Goal: Check status: Check status

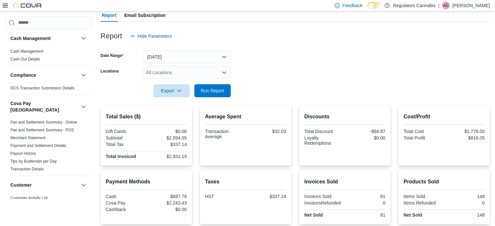
scroll to position [23, 0]
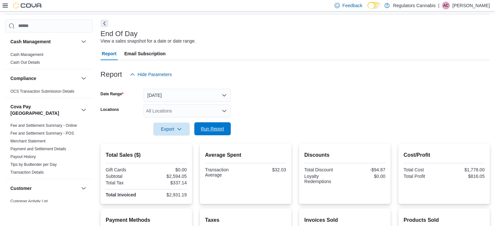
click at [211, 131] on span "Run Report" at bounding box center [212, 129] width 23 height 7
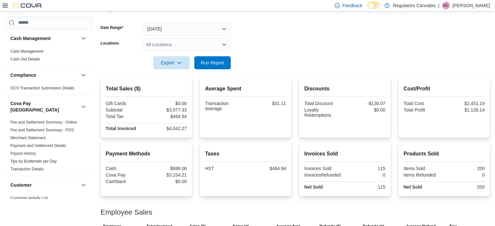
scroll to position [154, 0]
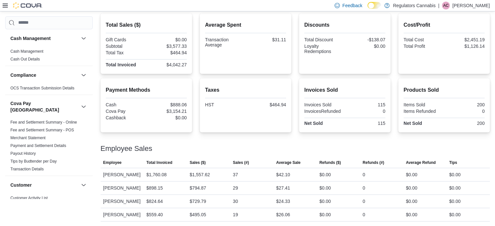
drag, startPoint x: 389, startPoint y: 125, endPoint x: 379, endPoint y: 126, distance: 9.8
click at [379, 126] on div at bounding box center [344, 126] width 81 height 1
drag, startPoint x: 390, startPoint y: 122, endPoint x: 381, endPoint y: 123, distance: 9.5
click at [381, 123] on div "Invoices Sold Invoices Sold 115 InvoicesRefunded 0 Net Sold 115" at bounding box center [344, 105] width 91 height 54
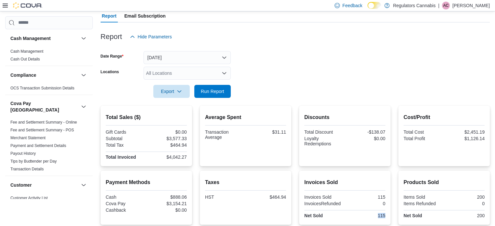
scroll to position [65, 0]
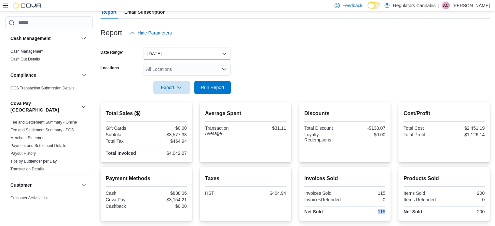
click at [170, 53] on button "[DATE]" at bounding box center [187, 53] width 87 height 13
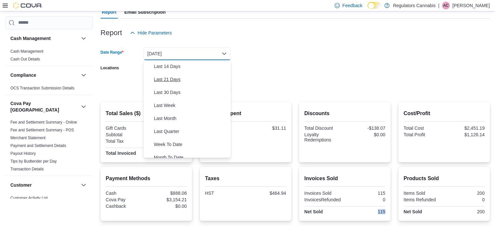
scroll to position [98, 0]
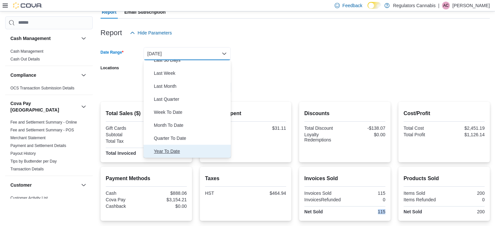
click at [168, 148] on span "Year To Date" at bounding box center [191, 151] width 74 height 8
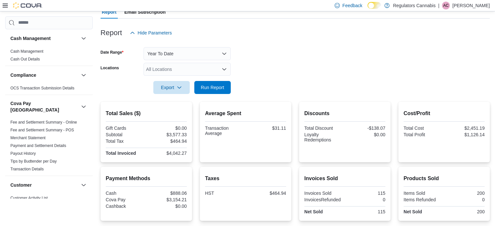
click at [286, 116] on h2 "Average Spent" at bounding box center [245, 114] width 81 height 8
click at [216, 87] on span "Run Report" at bounding box center [212, 87] width 23 height 7
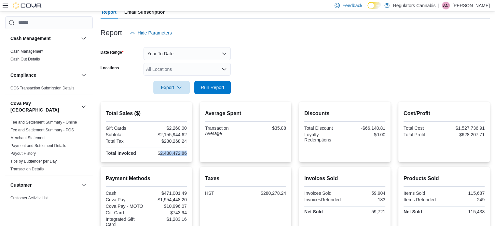
drag, startPoint x: 160, startPoint y: 152, endPoint x: 189, endPoint y: 152, distance: 29.0
click at [189, 152] on div "Total Sales ($) Gift Cards $2,260.00 Subtotal $2,155,944.62 Total Tax $280,268.…" at bounding box center [146, 132] width 91 height 61
click at [340, 146] on div "Discounts Total Discount -$66,140.81 Loyalty Redemptions $0.00" at bounding box center [344, 132] width 81 height 50
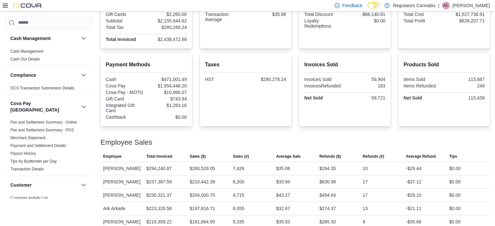
scroll to position [49, 0]
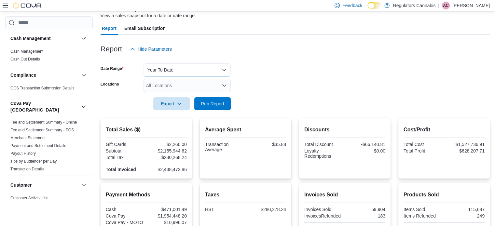
click at [174, 71] on button "Year To Date" at bounding box center [187, 69] width 87 height 13
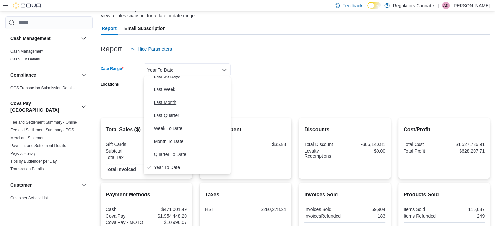
scroll to position [0, 0]
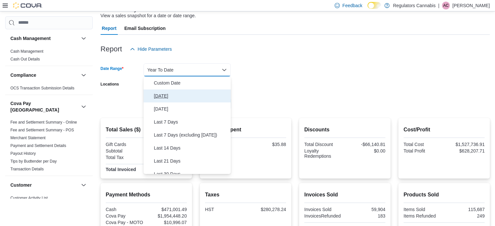
click at [166, 93] on span "[DATE]" at bounding box center [191, 96] width 74 height 8
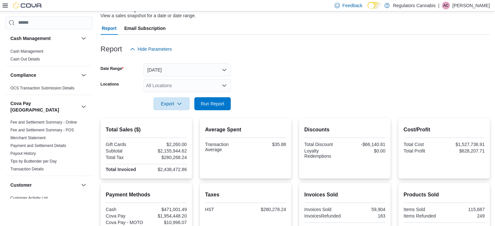
click at [280, 90] on form "Date Range [DATE] Locations All Locations Export Run Report" at bounding box center [295, 83] width 389 height 55
click at [211, 101] on span "Run Report" at bounding box center [212, 103] width 23 height 7
